Goal: Task Accomplishment & Management: Use online tool/utility

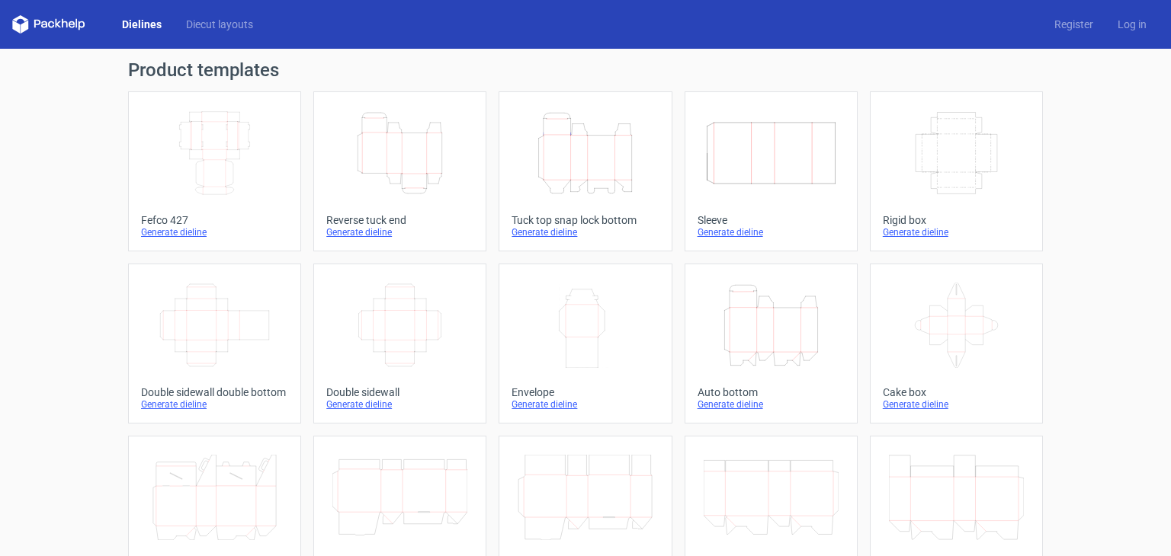
drag, startPoint x: 248, startPoint y: 255, endPoint x: 245, endPoint y: 245, distance: 10.9
click at [248, 255] on div "Width Depth Height Fefco 427 Generate dieline Height Depth Width Reverse tuck e…" at bounding box center [585, 515] width 915 height 849
click at [187, 212] on link "Width Depth Height Fefco 427 Generate dieline" at bounding box center [214, 171] width 173 height 160
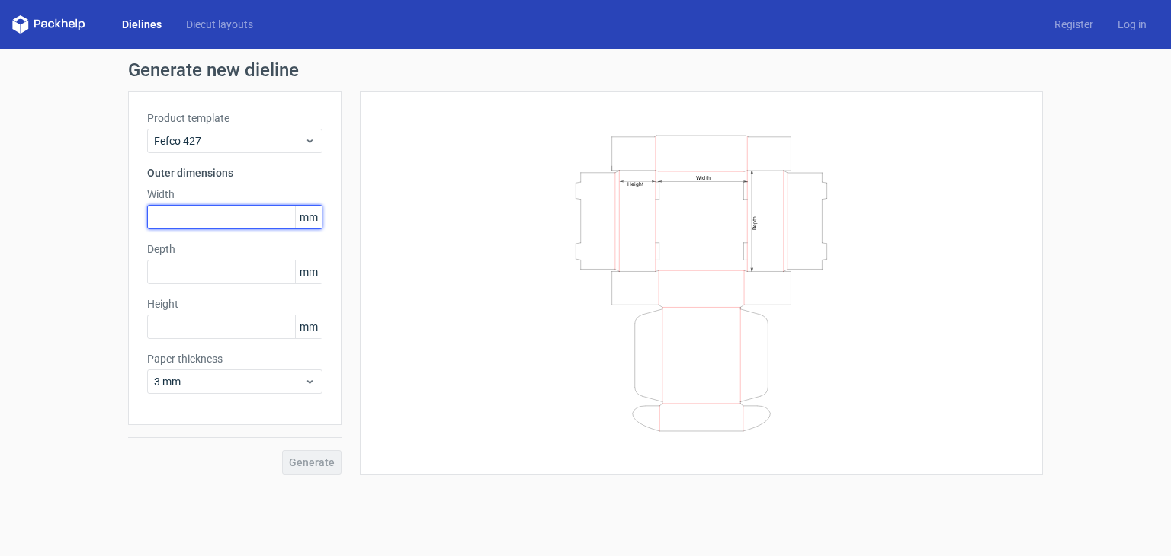
click at [187, 212] on input "text" at bounding box center [234, 217] width 175 height 24
type input "320"
type input "250"
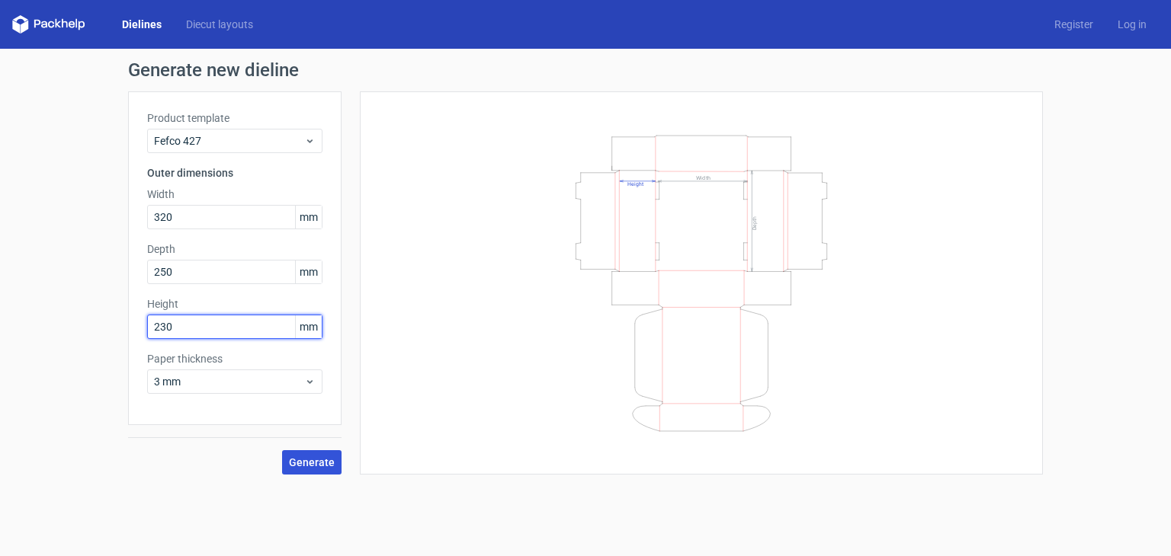
type input "230"
click at [326, 470] on button "Generate" at bounding box center [311, 462] width 59 height 24
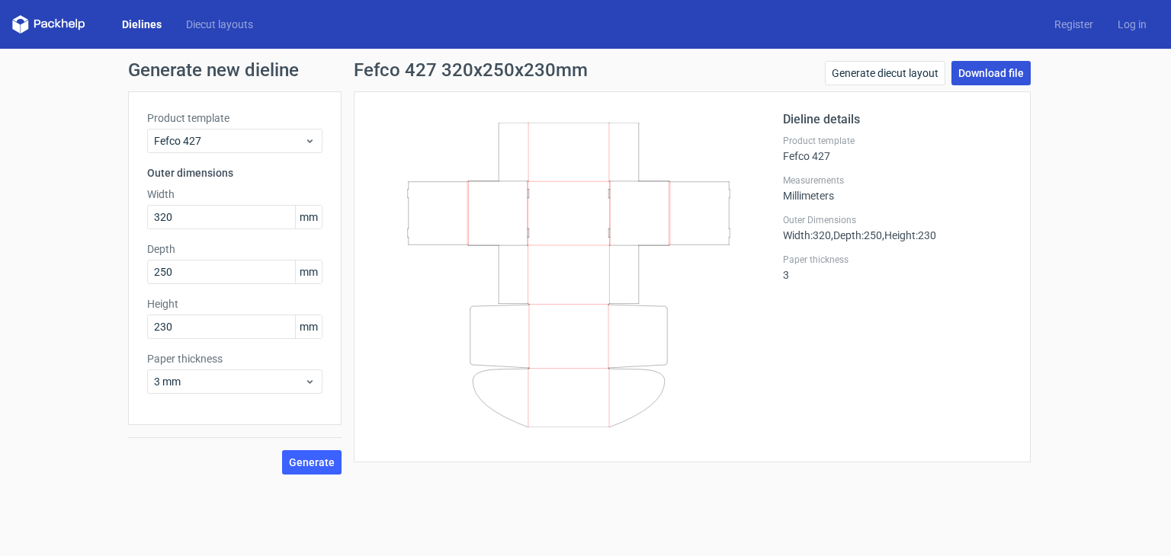
click at [1020, 80] on link "Download file" at bounding box center [990, 73] width 79 height 24
click at [928, 74] on link "Generate diecut layout" at bounding box center [885, 73] width 120 height 24
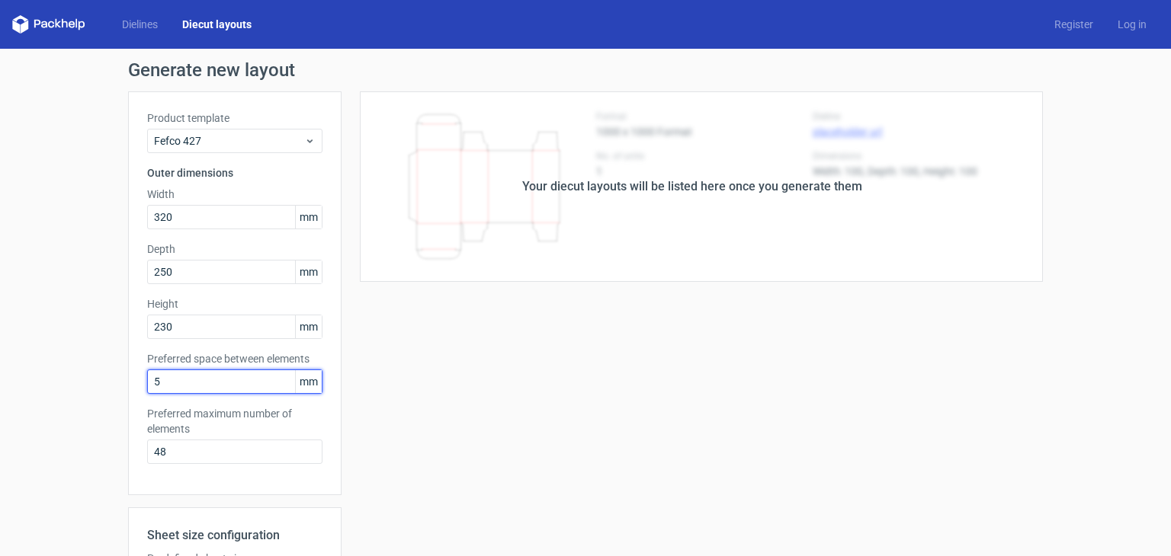
drag, startPoint x: 210, startPoint y: 386, endPoint x: 101, endPoint y: 388, distance: 109.0
click at [102, 386] on div "Generate new layout Product template Fefco 427 Outer dimensions Width 320 mm De…" at bounding box center [585, 435] width 1171 height 772
drag, startPoint x: 140, startPoint y: 449, endPoint x: 101, endPoint y: 450, distance: 38.9
click at [95, 449] on div "Generate new layout Product template Fefco 427 Outer dimensions Width 320 mm De…" at bounding box center [585, 435] width 1171 height 772
type input "1"
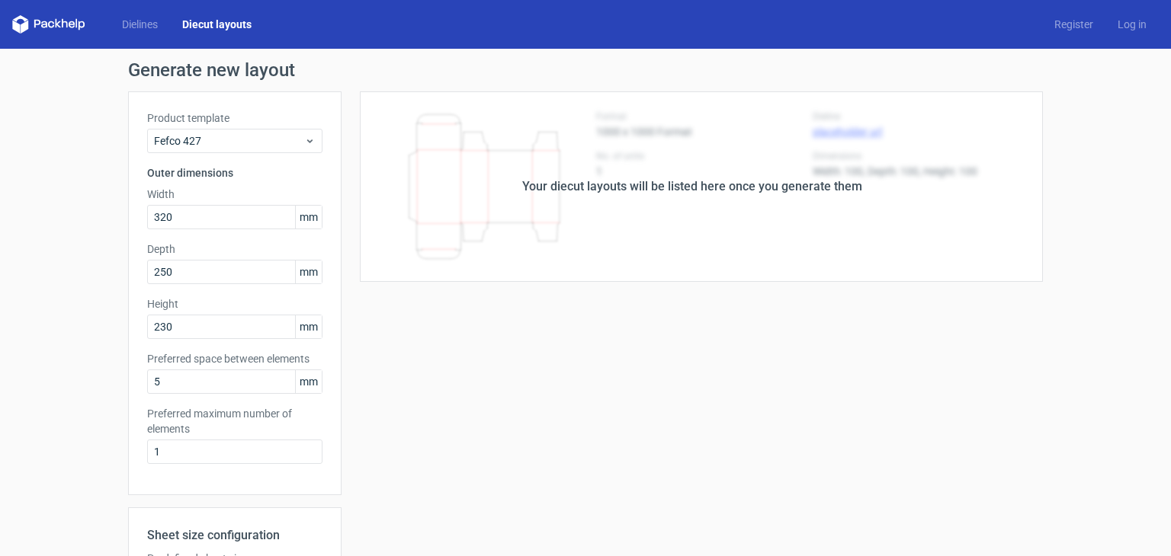
click at [428, 426] on div "Your diecut layouts will be listed here once you generate them Height Depth Wid…" at bounding box center [691, 449] width 701 height 717
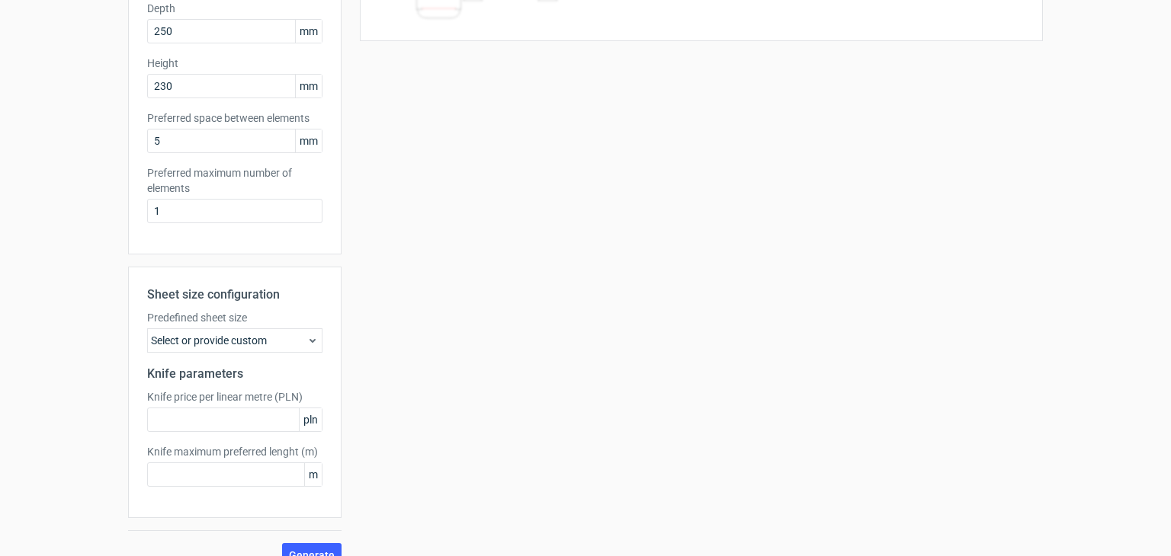
scroll to position [264, 0]
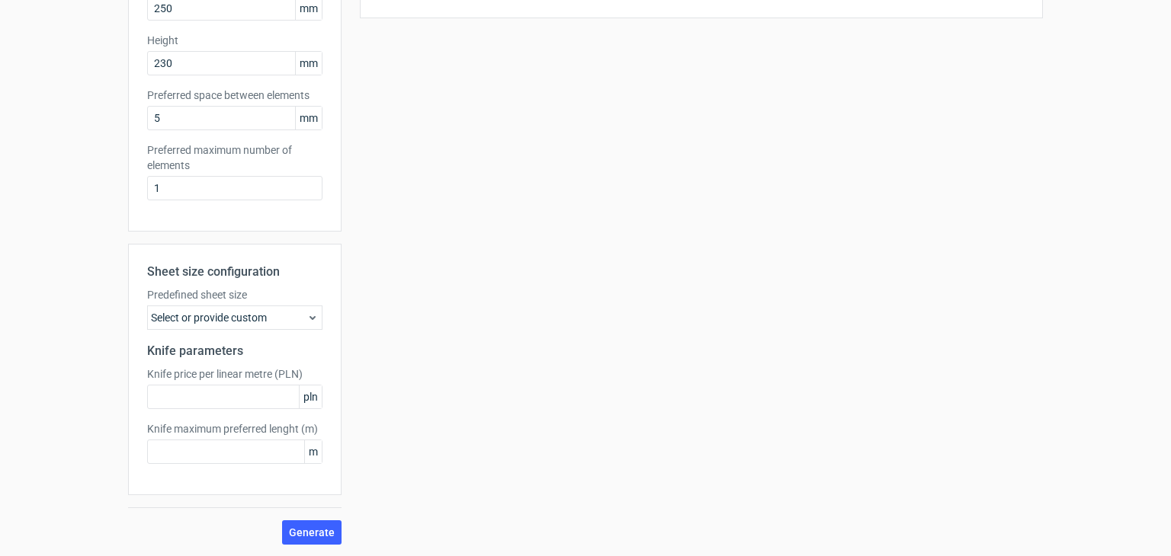
click at [321, 543] on button "Generate" at bounding box center [311, 533] width 59 height 24
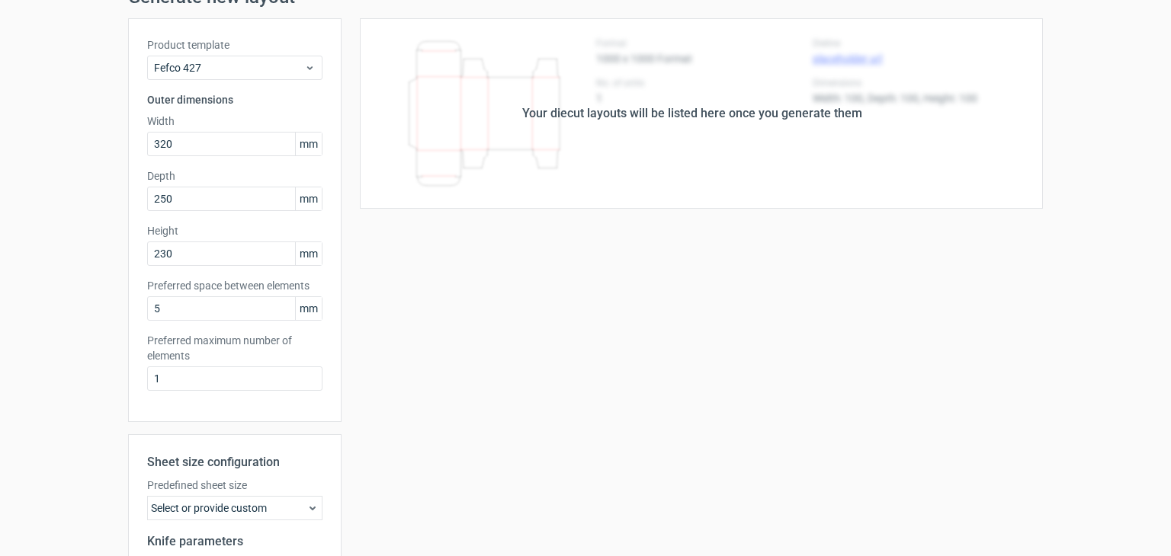
scroll to position [0, 0]
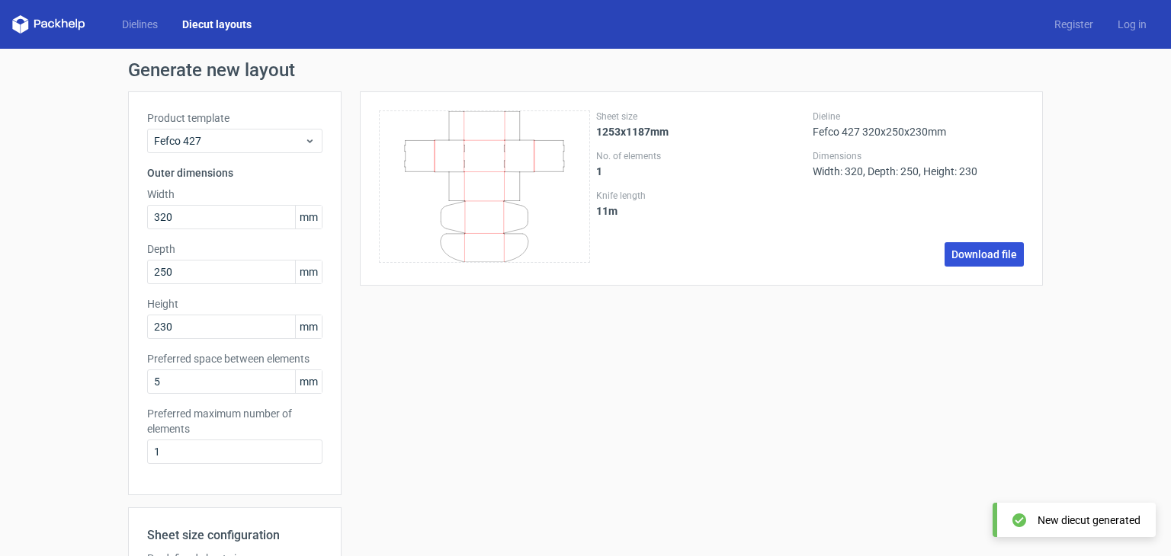
click at [985, 256] on link "Download file" at bounding box center [983, 254] width 79 height 24
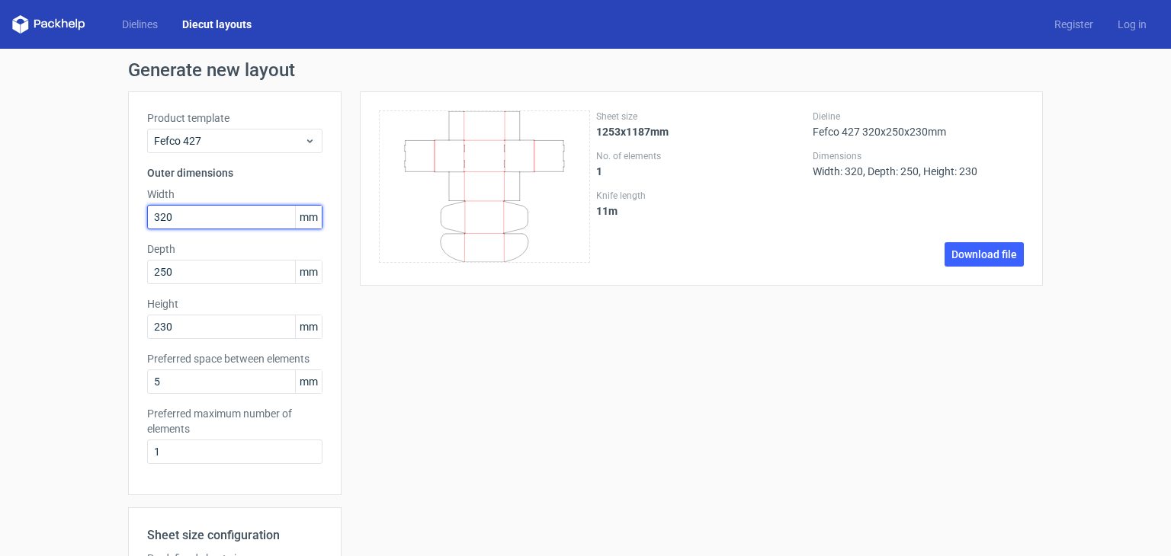
drag, startPoint x: 203, startPoint y: 217, endPoint x: -144, endPoint y: 196, distance: 347.4
click at [0, 196] on html "Dielines Diecut layouts Register Log in Generate new layout Product template Fe…" at bounding box center [585, 278] width 1171 height 556
type input "410"
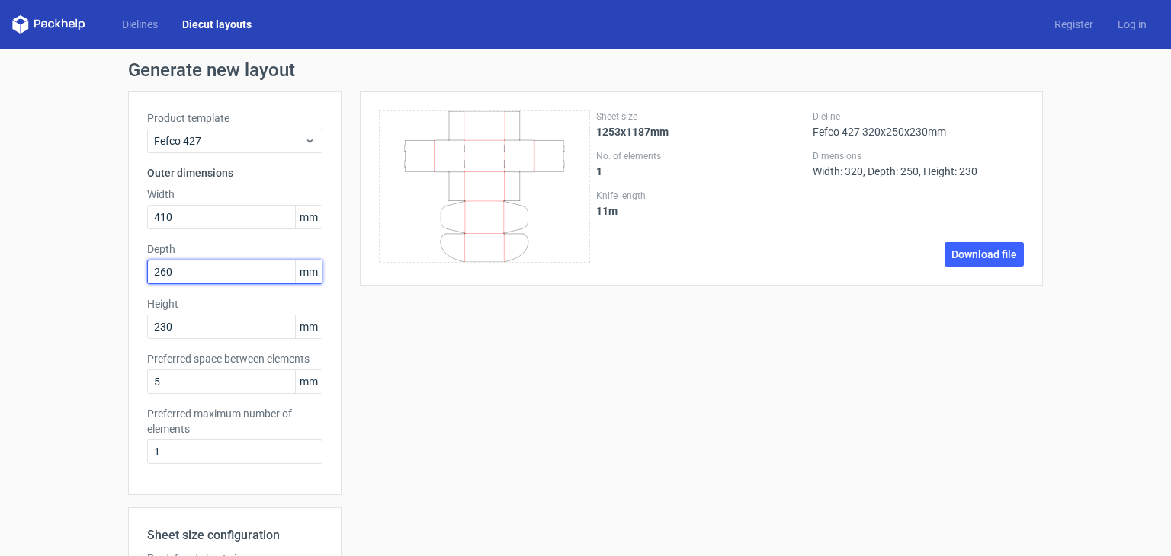
type input "260"
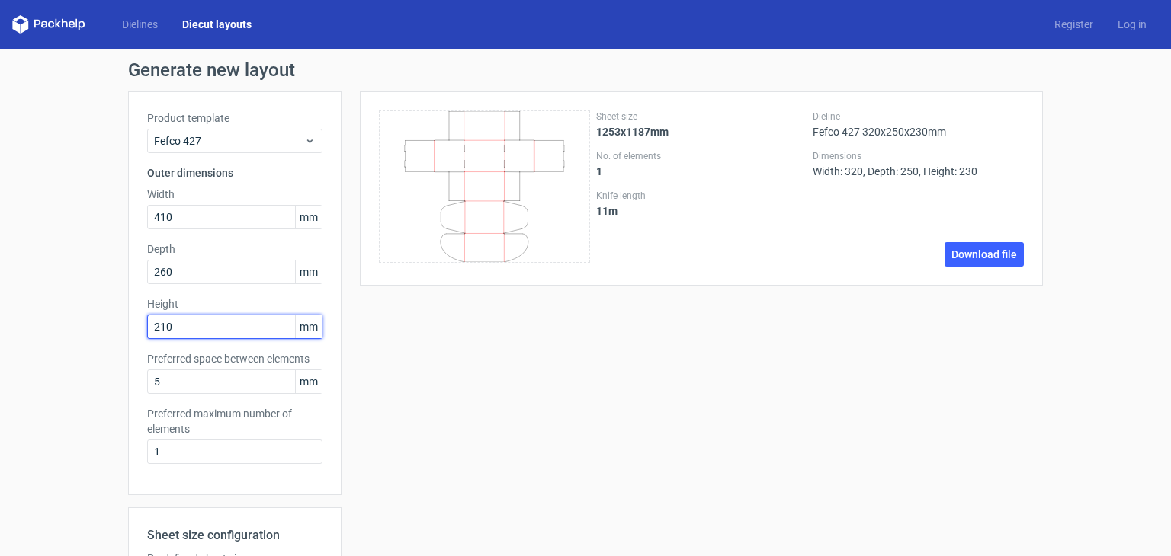
type input "210"
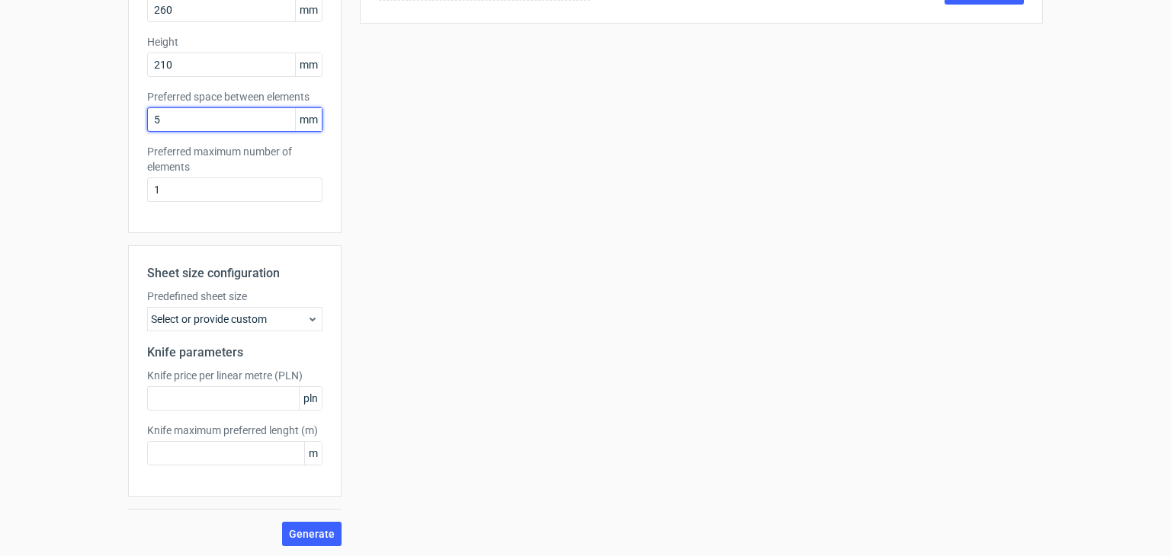
scroll to position [264, 0]
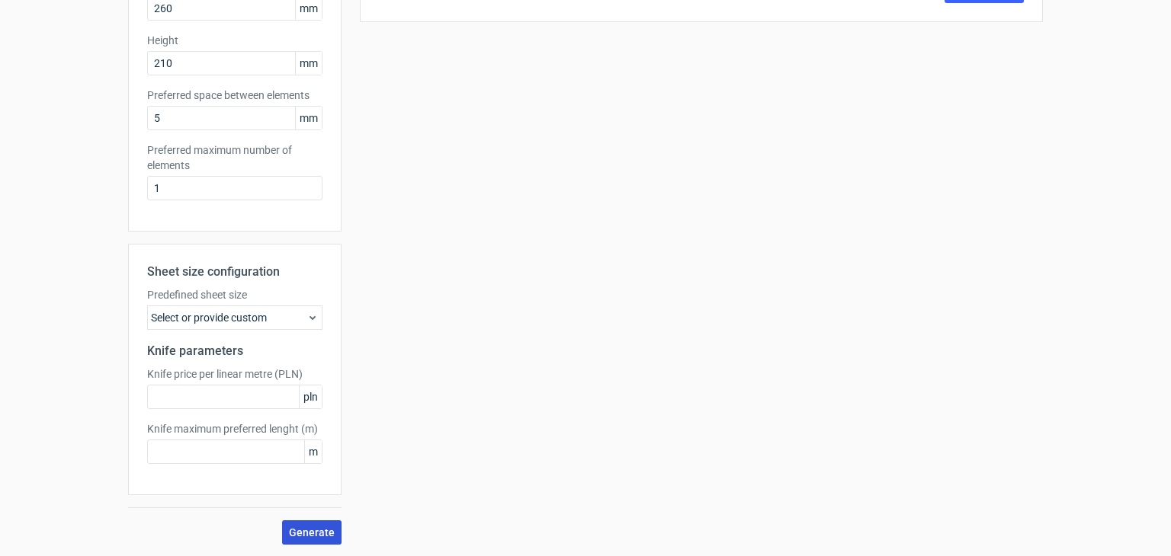
click at [317, 530] on span "Generate" at bounding box center [312, 532] width 46 height 11
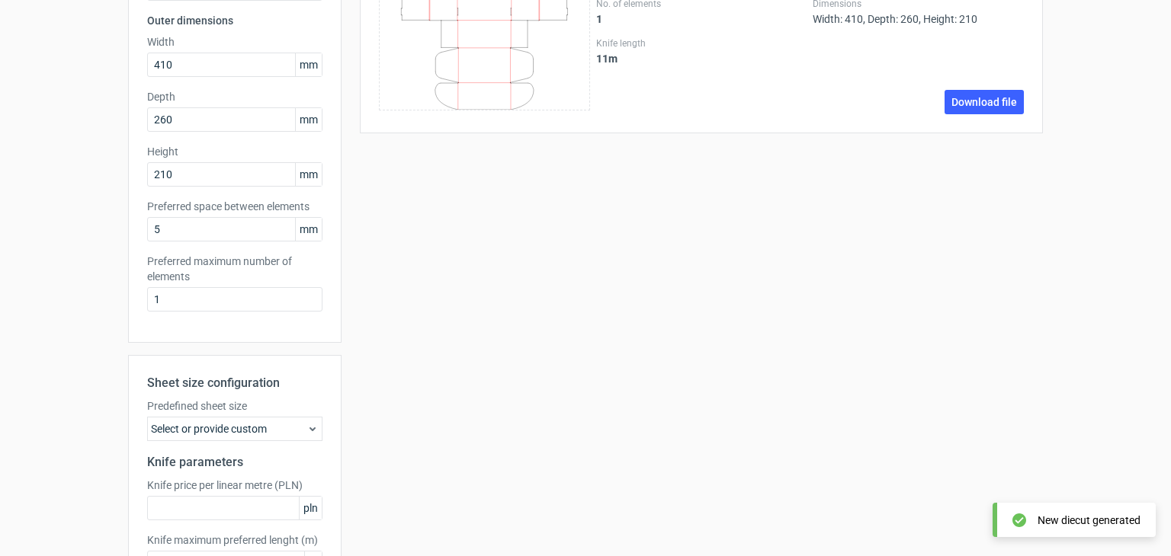
scroll to position [0, 0]
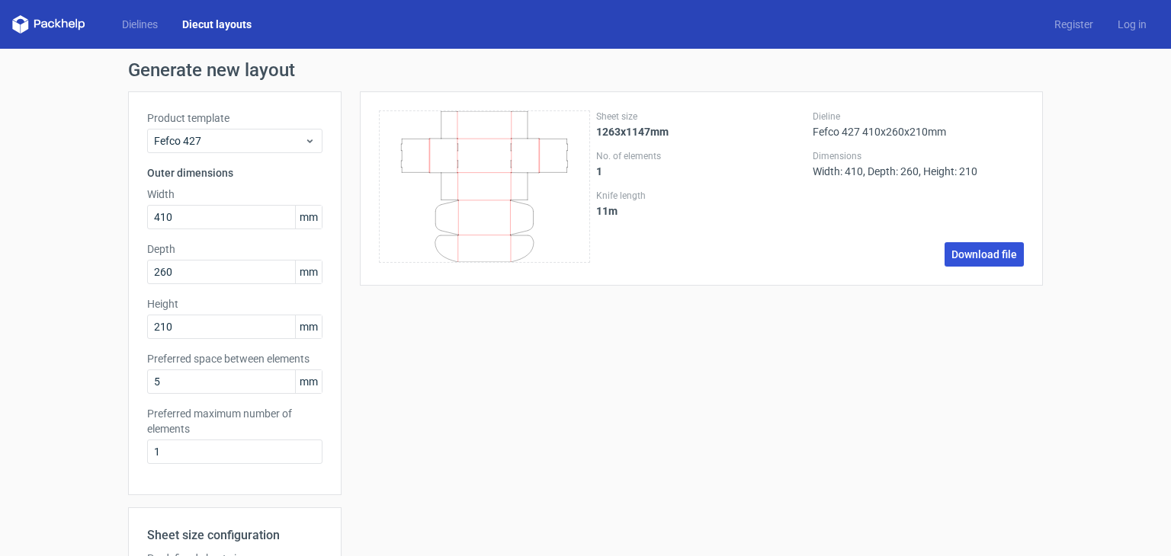
click at [997, 254] on link "Download file" at bounding box center [983, 254] width 79 height 24
